Goal: Task Accomplishment & Management: Use online tool/utility

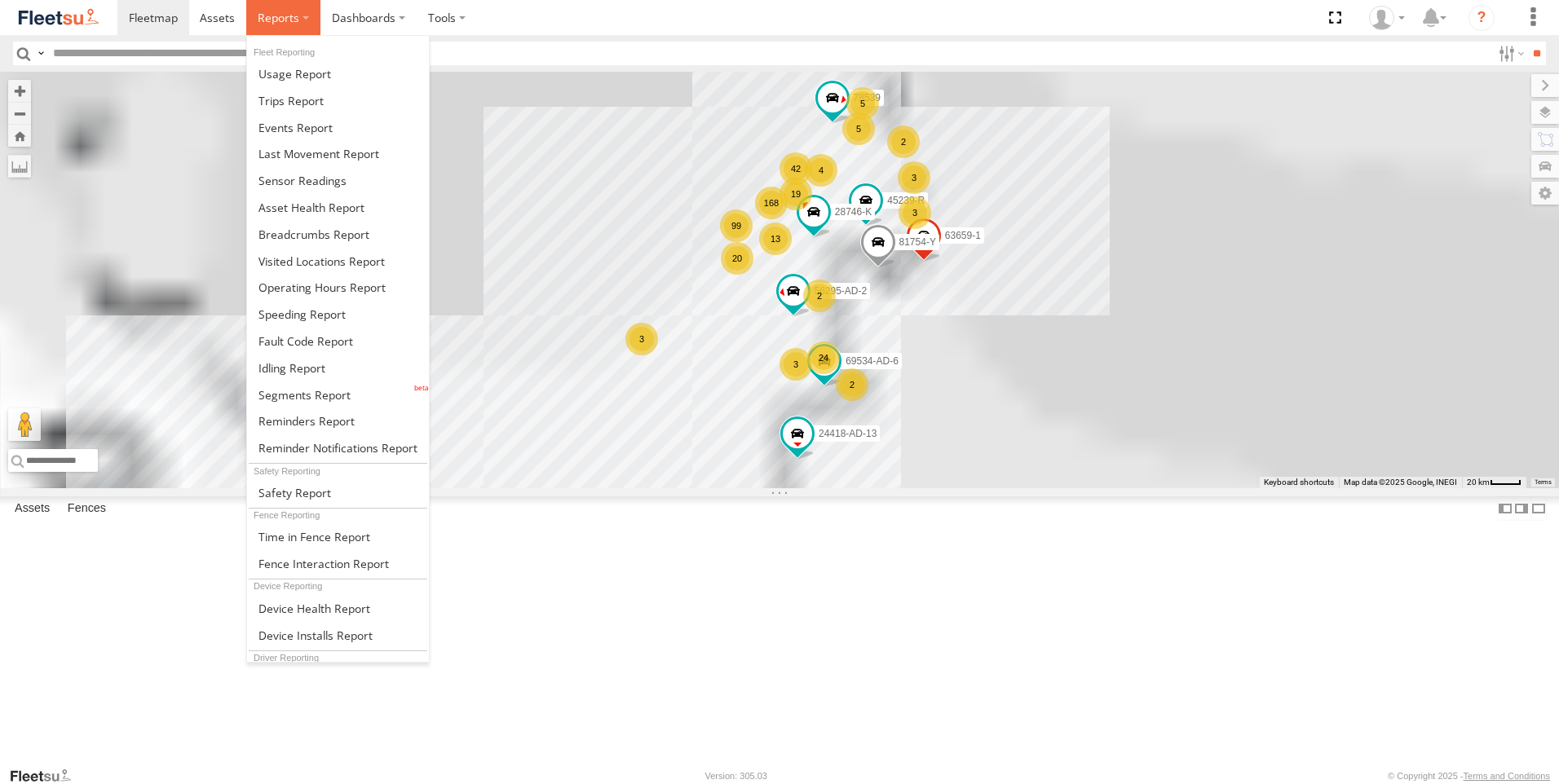
click at [262, 18] on span at bounding box center [278, 18] width 41 height 16
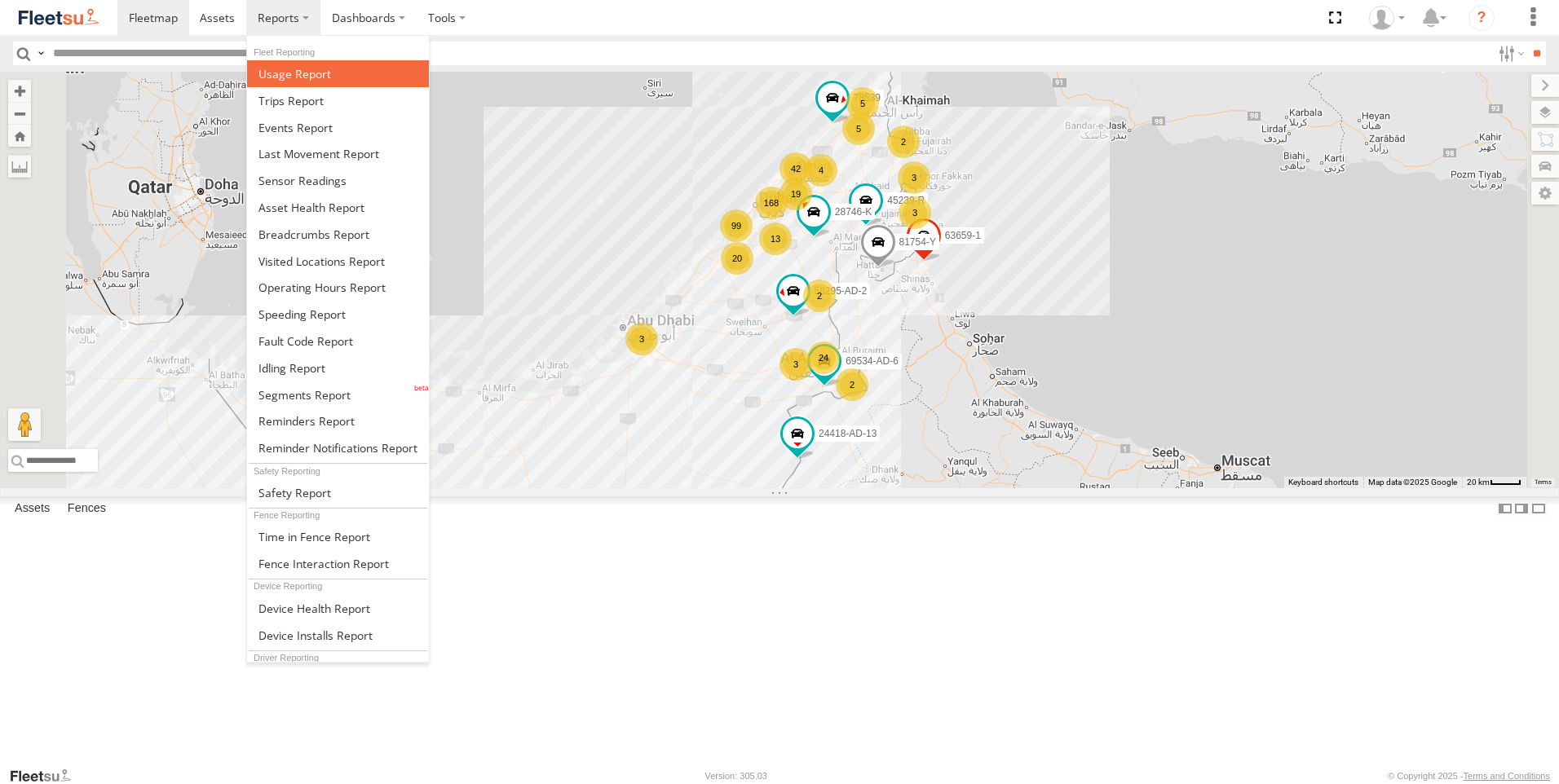
click at [352, 81] on link at bounding box center [338, 74] width 182 height 27
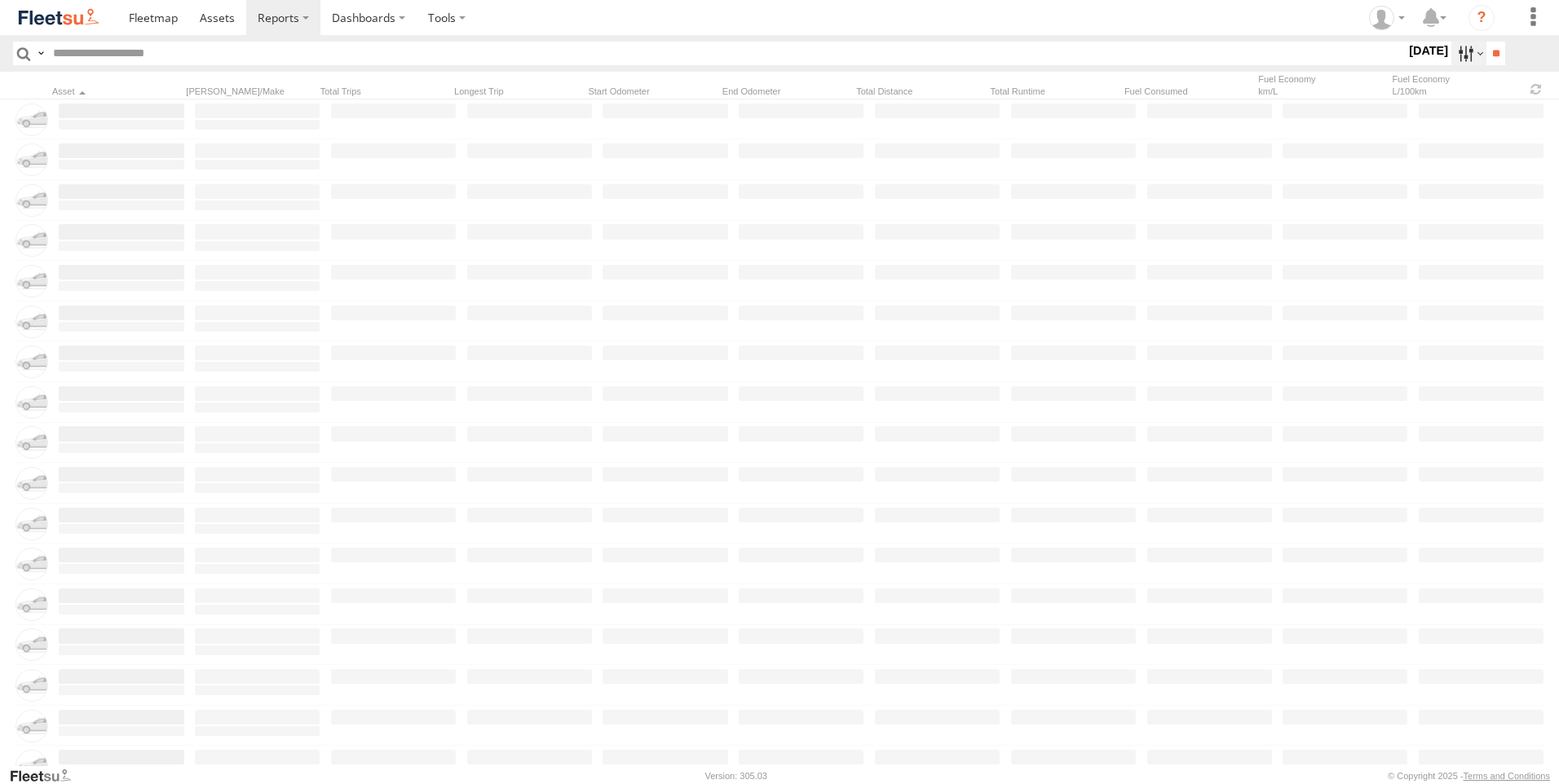
click at [1452, 64] on label at bounding box center [1469, 53] width 35 height 24
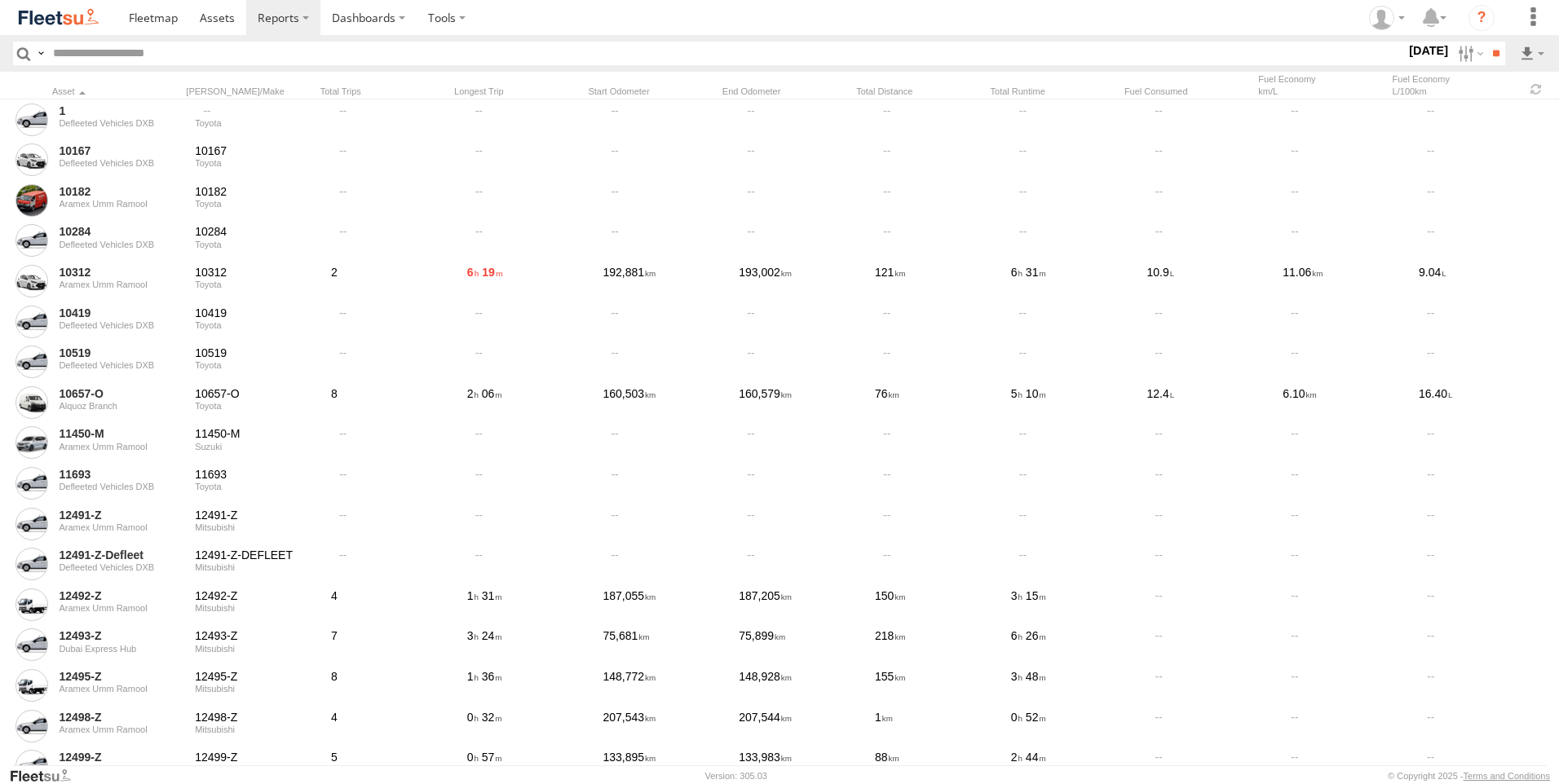
click at [0, 0] on label at bounding box center [0, 0] width 0 height 0
click at [0, 0] on section "S M T W T F S" at bounding box center [0, 0] width 0 height 0
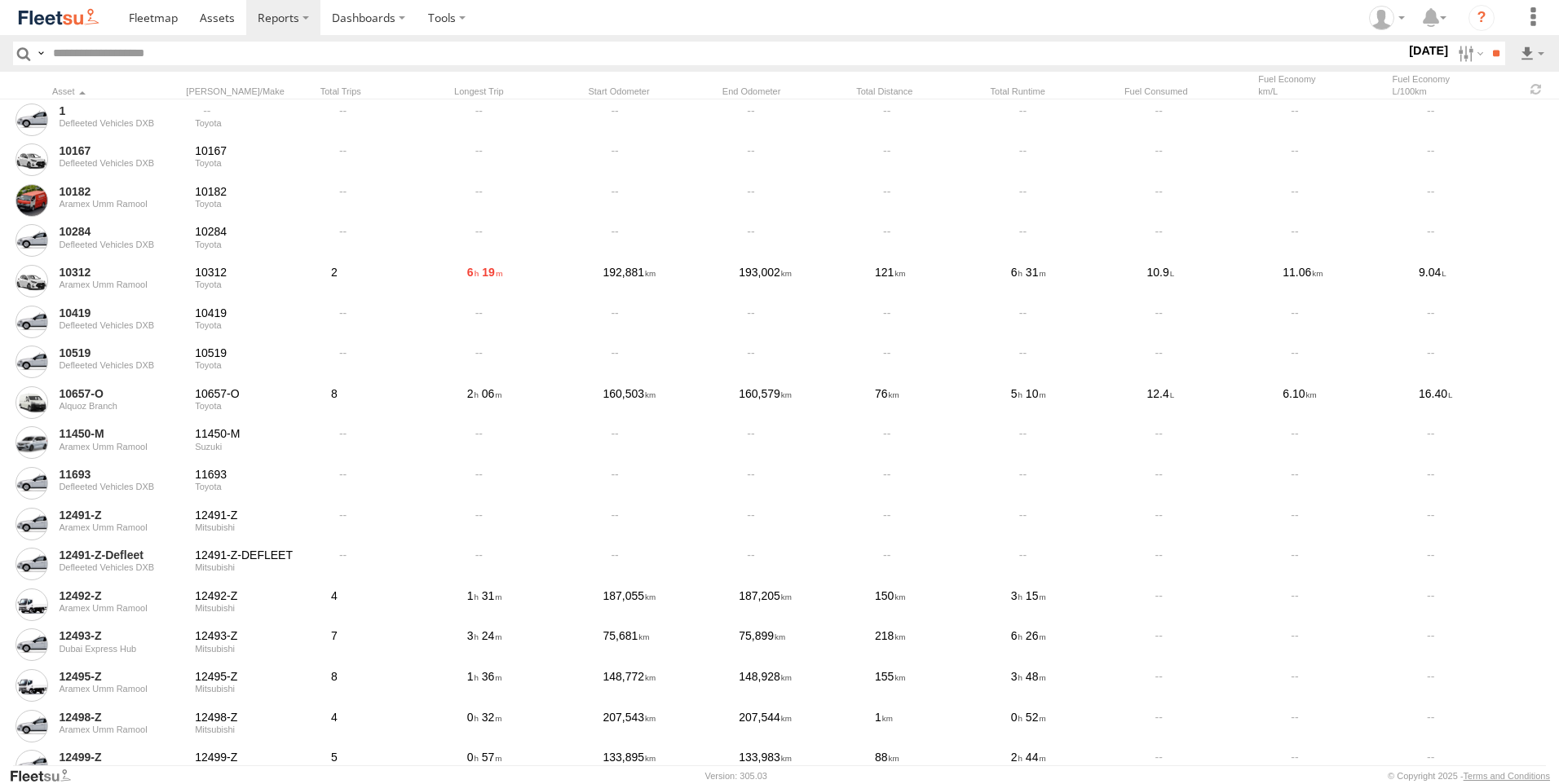
click at [0, 0] on label at bounding box center [0, 0] width 0 height 0
click at [0, 0] on span "AAN Branch" at bounding box center [0, 0] width 0 height 0
click at [0, 0] on span "Alquoz Branch" at bounding box center [0, 0] width 0 height 0
click at [0, 0] on label "Aramex Mofaic branch-[GEOGRAPHIC_DATA]" at bounding box center [0, 0] width 0 height 0
click at [0, 0] on span "Aramex Umm Ramool" at bounding box center [0, 0] width 0 height 0
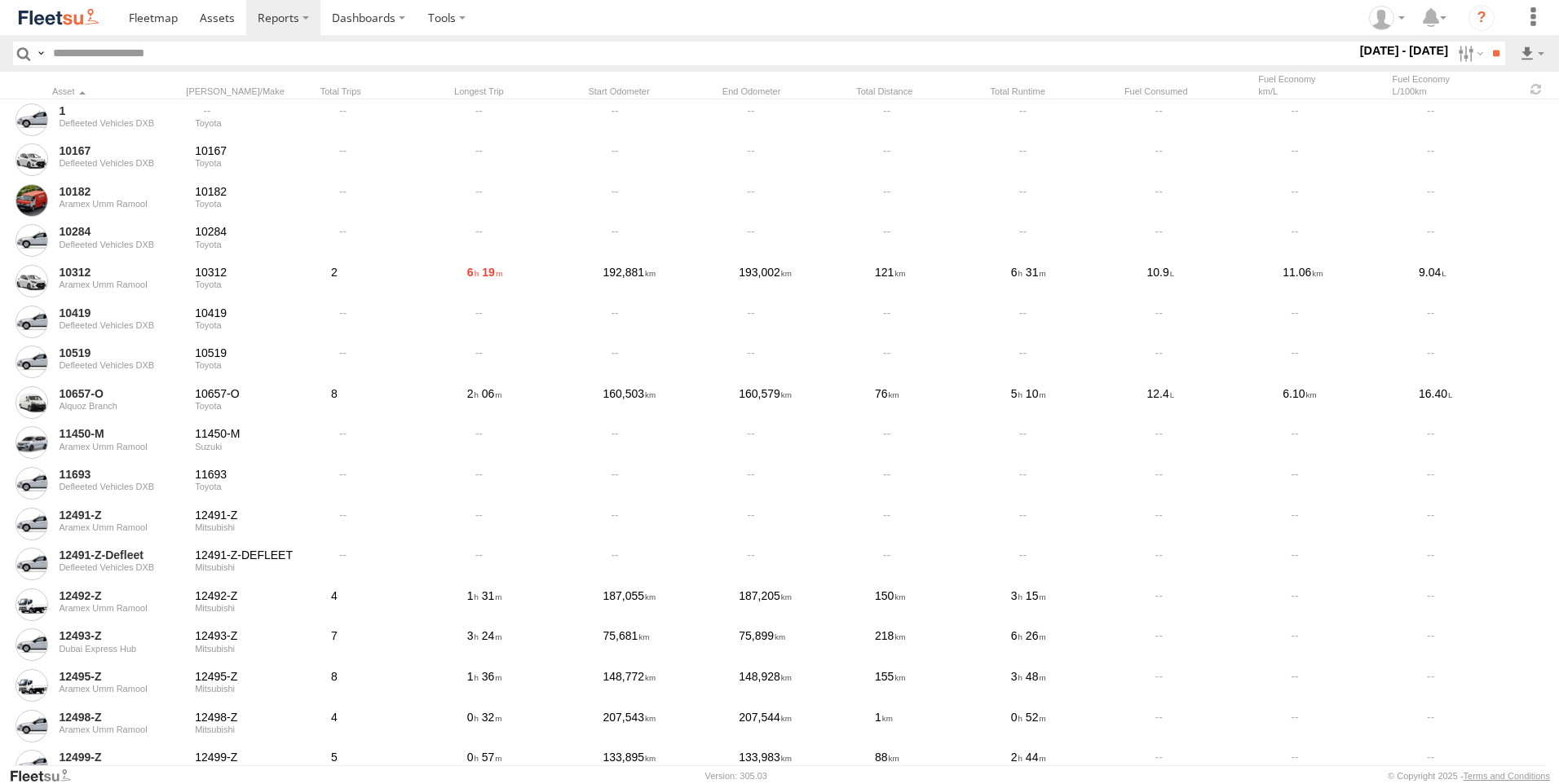
click at [0, 0] on span "COURT DXB - GOP" at bounding box center [0, 0] width 0 height 0
click at [0, 0] on span "RAK Branch" at bounding box center [0, 0] width 0 height 0
click at [0, 0] on span "Sharjah Branch" at bounding box center [0, 0] width 0 height 0
click at [1490, 45] on input "**" at bounding box center [1496, 53] width 18 height 24
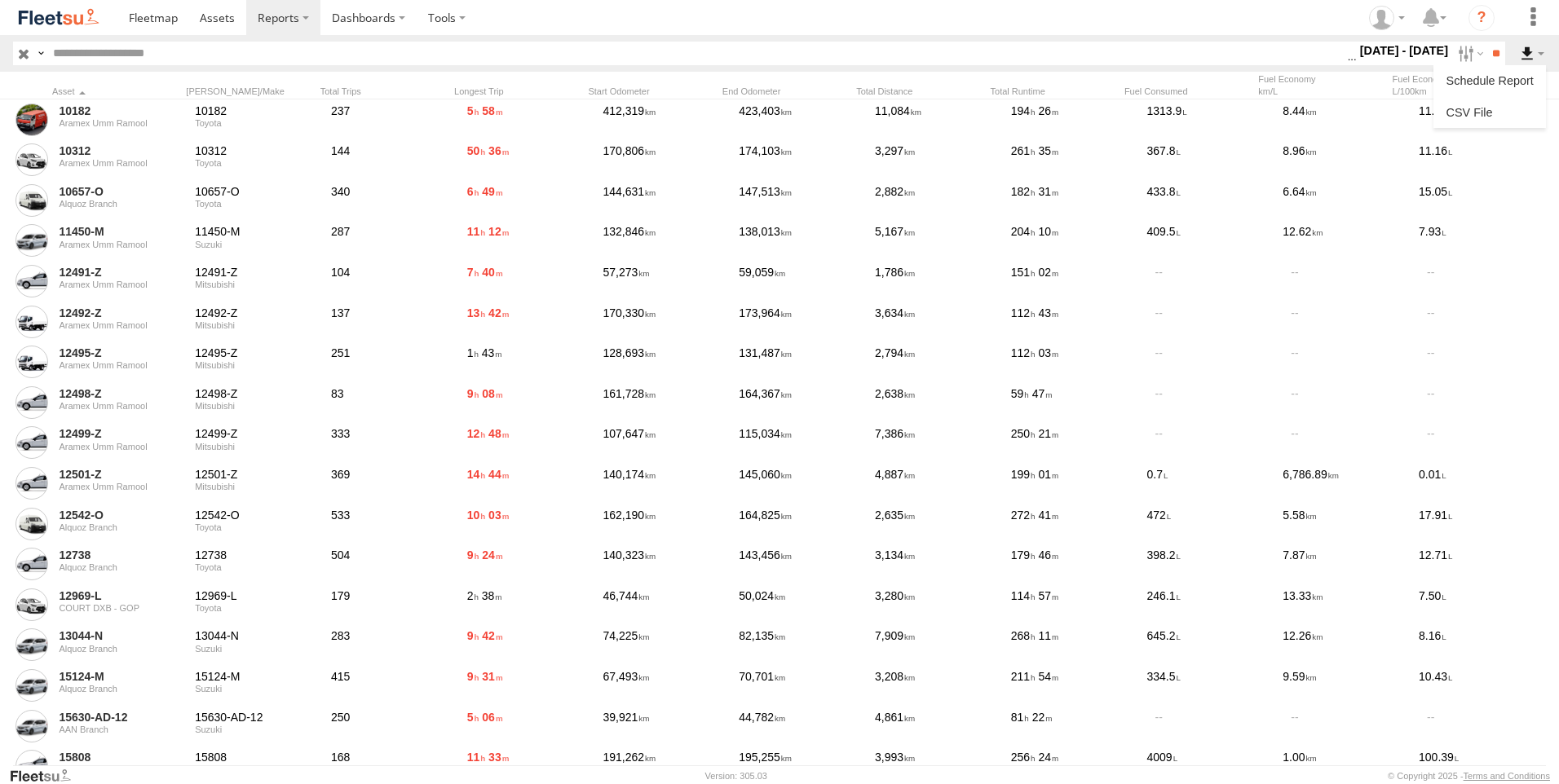
click at [1526, 49] on label at bounding box center [1533, 53] width 28 height 24
click at [1504, 114] on link at bounding box center [1490, 113] width 99 height 25
